Goal: Find specific page/section: Find specific page/section

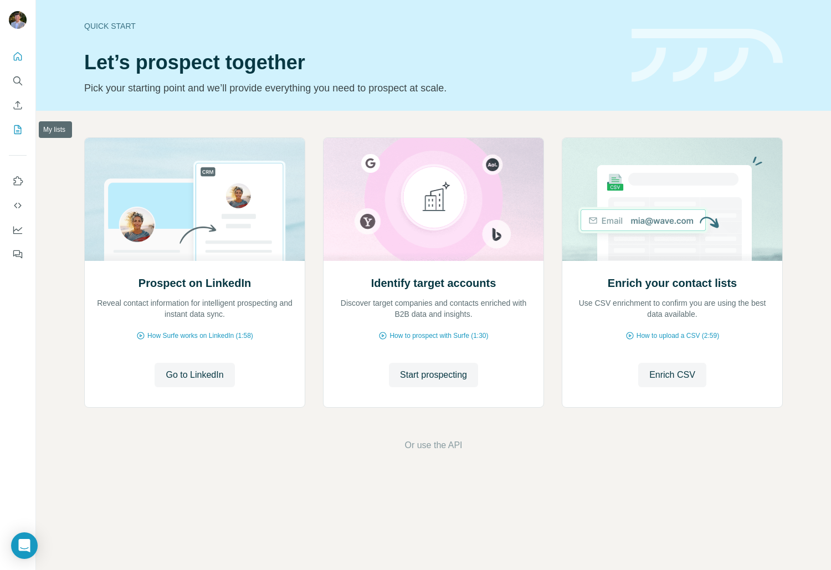
click at [12, 131] on icon "My lists" at bounding box center [17, 129] width 11 height 11
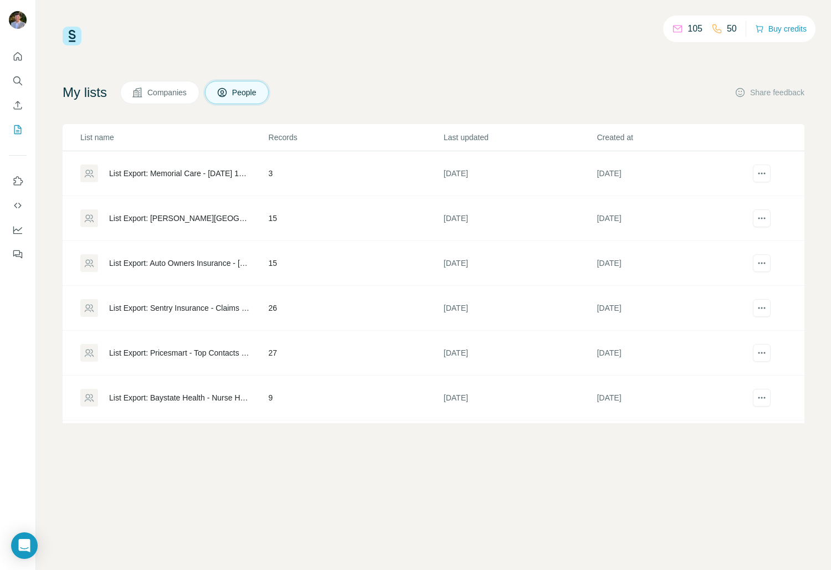
click at [176, 219] on div "List Export: [PERSON_NAME][GEOGRAPHIC_DATA][DEMOGRAPHIC_DATA] - [DATE] 17:28" at bounding box center [179, 218] width 141 height 11
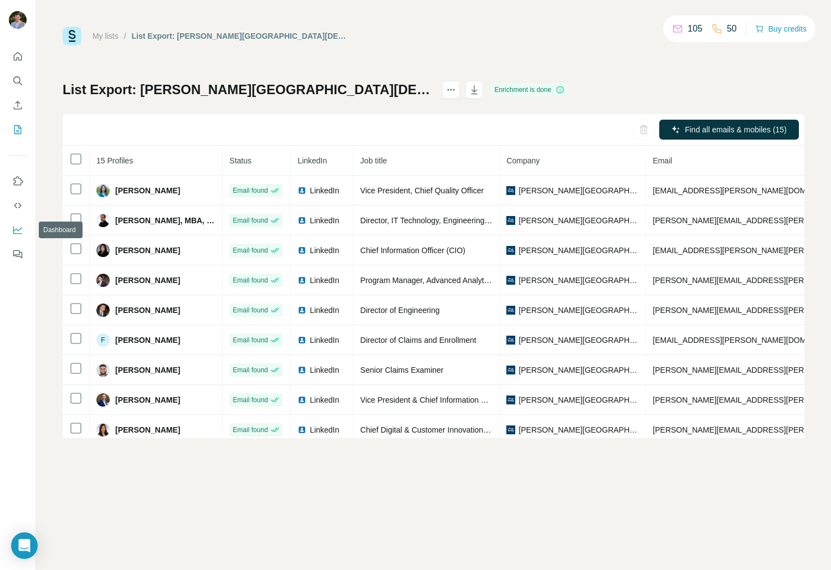
click at [17, 234] on icon "Dashboard" at bounding box center [17, 231] width 9 height 8
